Goal: Task Accomplishment & Management: Manage account settings

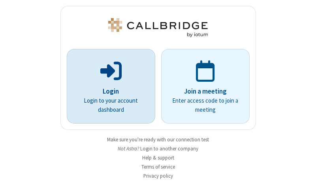
click at [108, 91] on p "Login" at bounding box center [111, 91] width 66 height 10
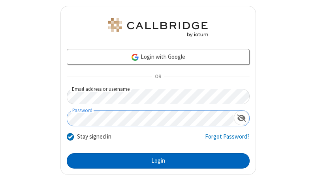
click at [155, 161] on button "Login" at bounding box center [158, 161] width 183 height 16
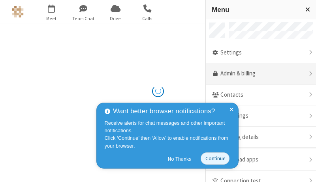
click at [258, 74] on link "Admin & billing" at bounding box center [261, 73] width 110 height 21
